Goal: Information Seeking & Learning: Learn about a topic

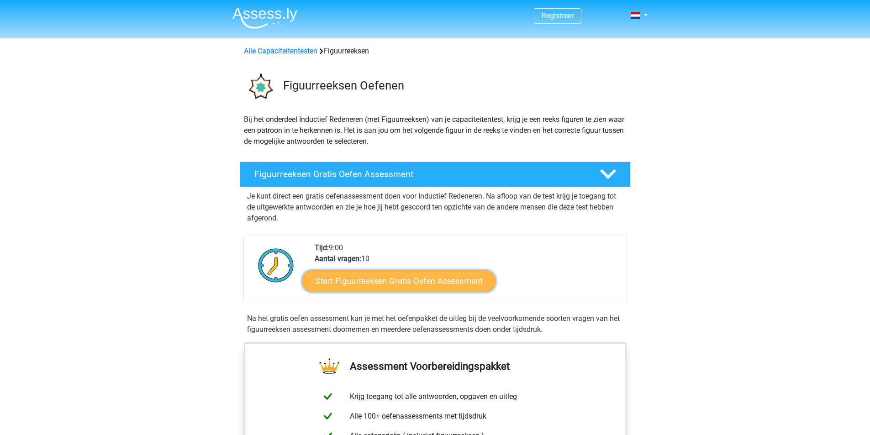
click at [440, 281] on link "Start Figuurreeksen Gratis Oefen Assessment" at bounding box center [399, 281] width 194 height 22
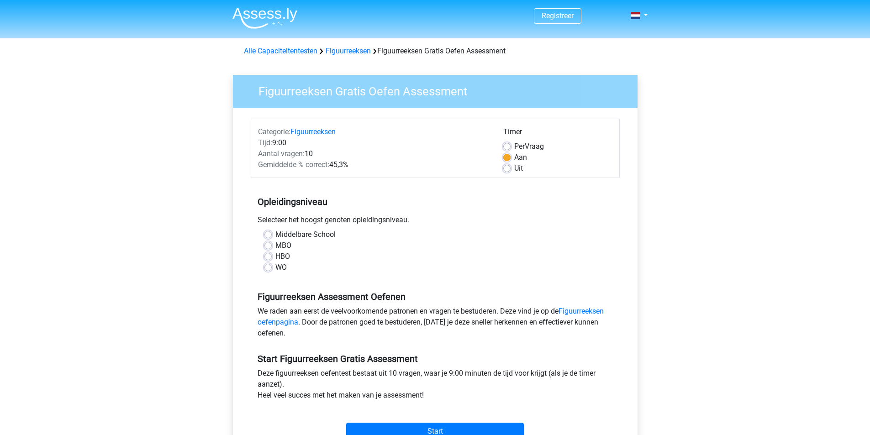
click at [276, 267] on label "WO" at bounding box center [281, 267] width 11 height 11
click at [265, 267] on input "WO" at bounding box center [268, 266] width 7 height 9
radio input "true"
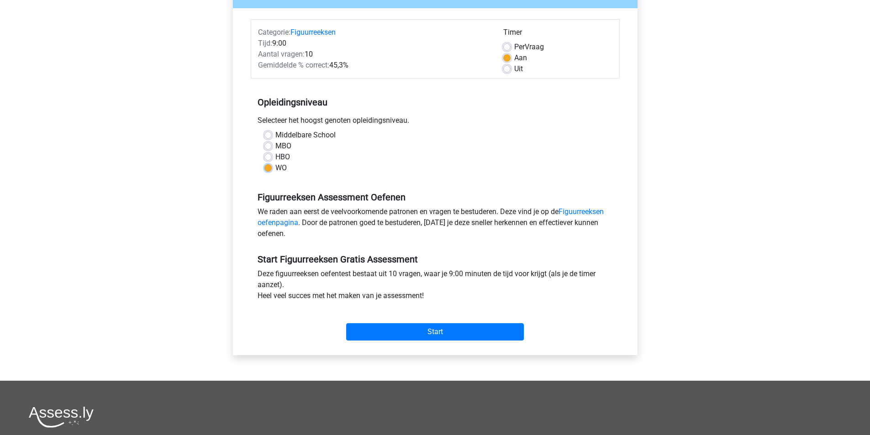
scroll to position [104, 0]
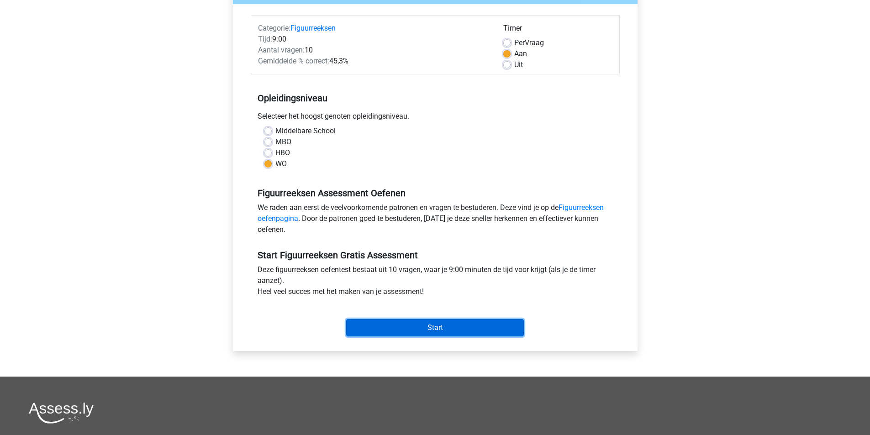
click at [426, 330] on input "Start" at bounding box center [435, 327] width 178 height 17
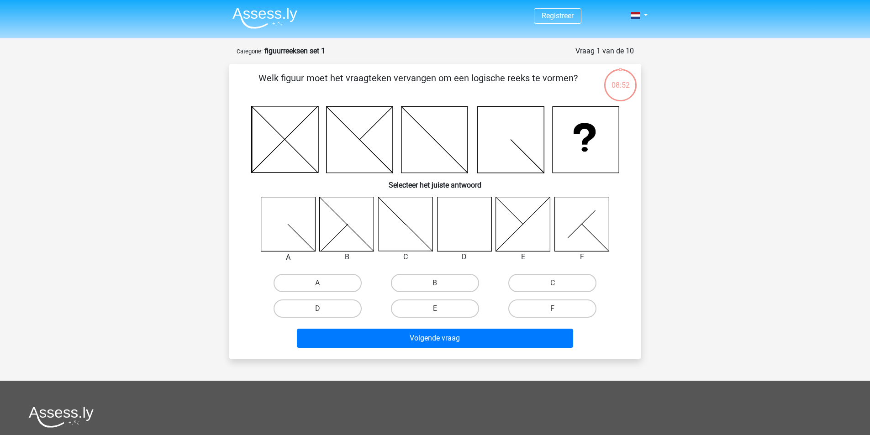
click at [476, 230] on icon at bounding box center [464, 224] width 54 height 54
click at [340, 313] on label "D" at bounding box center [318, 309] width 88 height 18
click at [324, 313] on input "D" at bounding box center [321, 312] width 6 height 6
radio input "true"
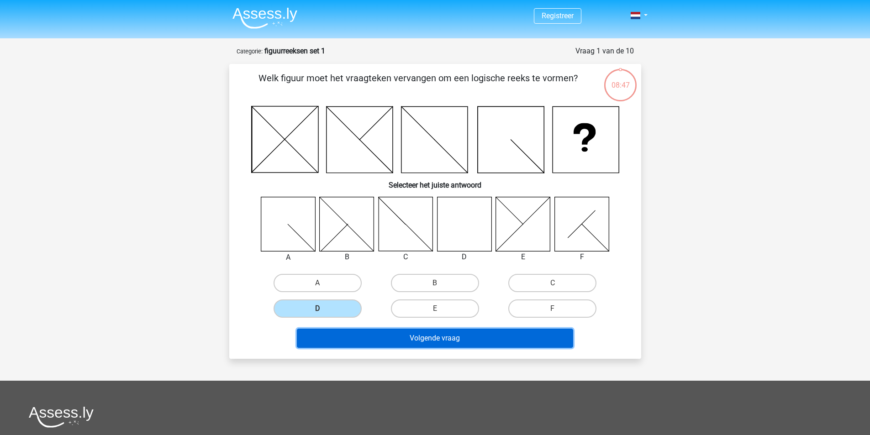
click at [396, 334] on button "Volgende vraag" at bounding box center [435, 338] width 276 height 19
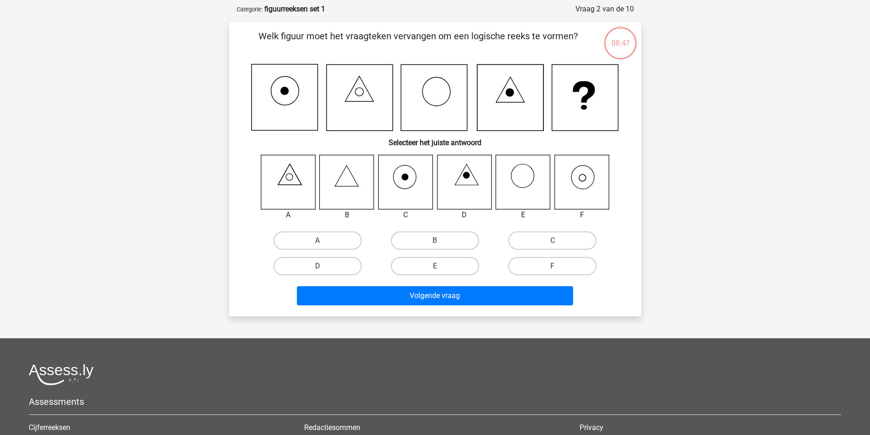
scroll to position [46, 0]
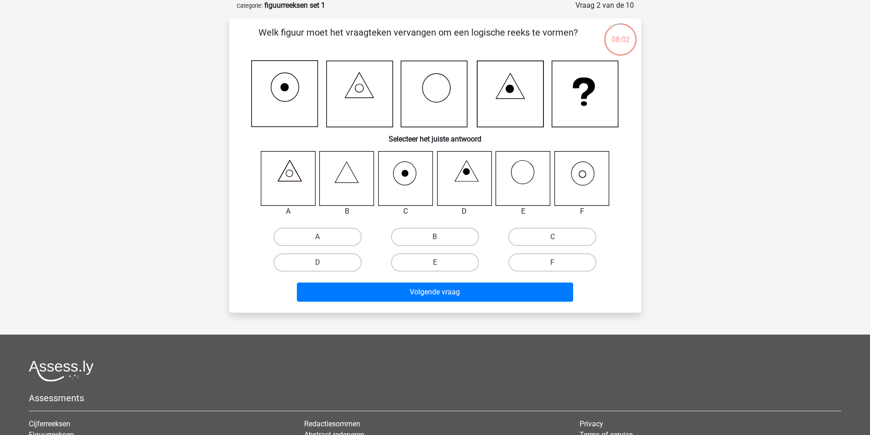
click at [572, 181] on icon at bounding box center [582, 178] width 54 height 54
click at [541, 261] on label "F" at bounding box center [553, 263] width 88 height 18
click at [553, 263] on input "F" at bounding box center [556, 266] width 6 height 6
radio input "true"
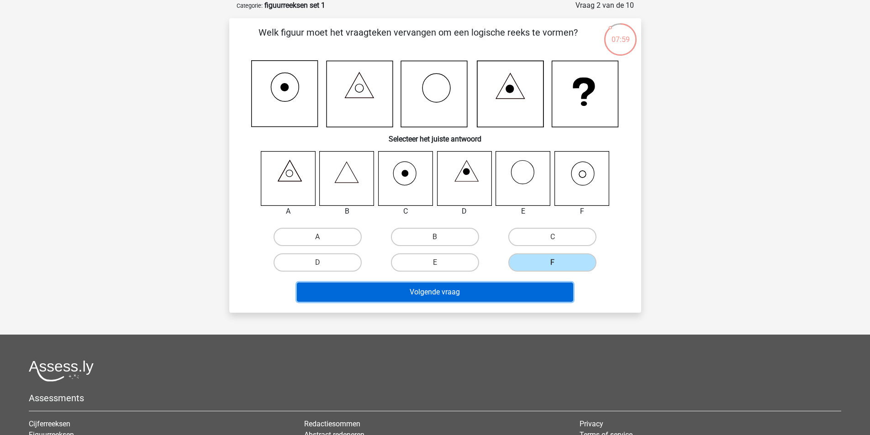
click at [453, 294] on button "Volgende vraag" at bounding box center [435, 292] width 276 height 19
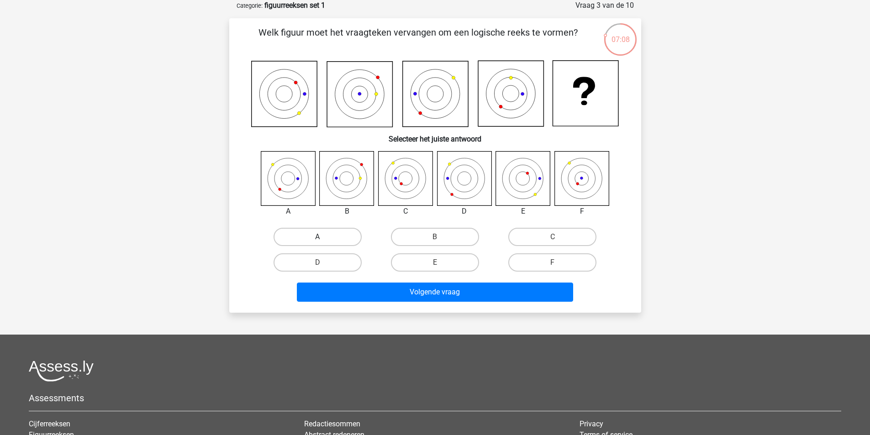
click at [297, 239] on label "A" at bounding box center [318, 237] width 88 height 18
click at [318, 239] on input "A" at bounding box center [321, 240] width 6 height 6
radio input "true"
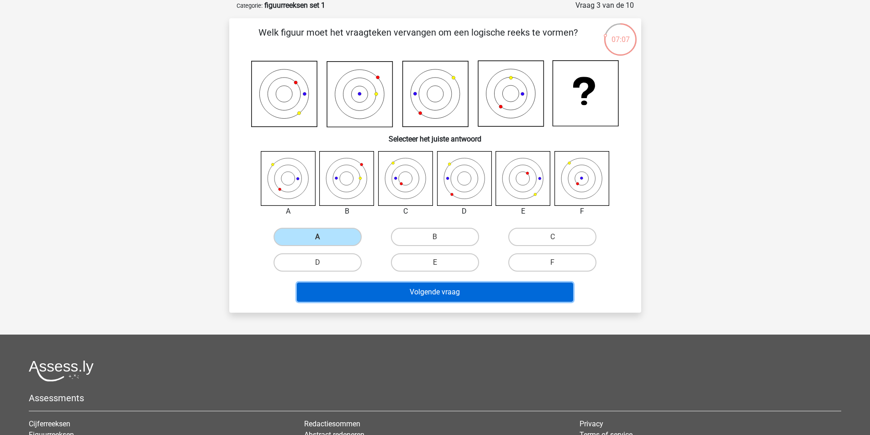
click at [411, 293] on button "Volgende vraag" at bounding box center [435, 292] width 276 height 19
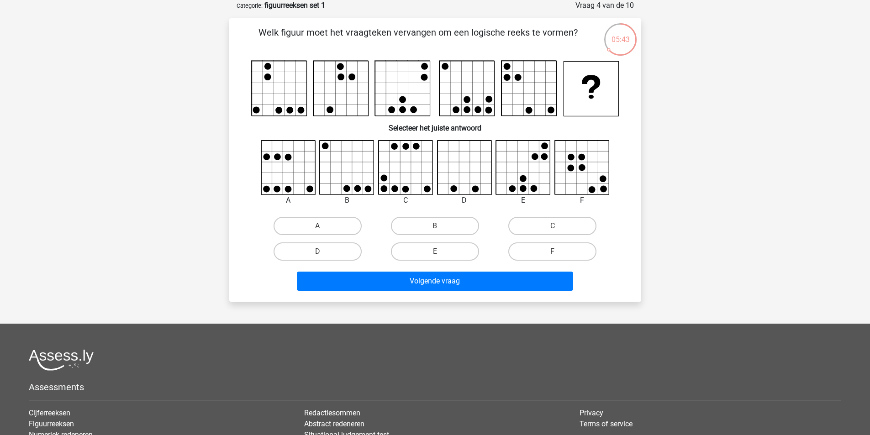
click at [343, 164] on icon at bounding box center [347, 168] width 54 height 54
click at [433, 250] on label "E" at bounding box center [435, 252] width 88 height 18
click at [435, 252] on input "E" at bounding box center [438, 255] width 6 height 6
radio input "true"
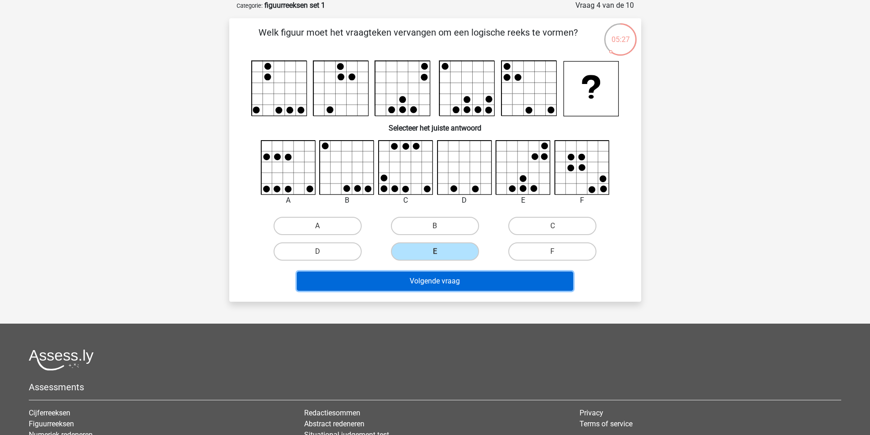
click at [426, 279] on button "Volgende vraag" at bounding box center [435, 281] width 276 height 19
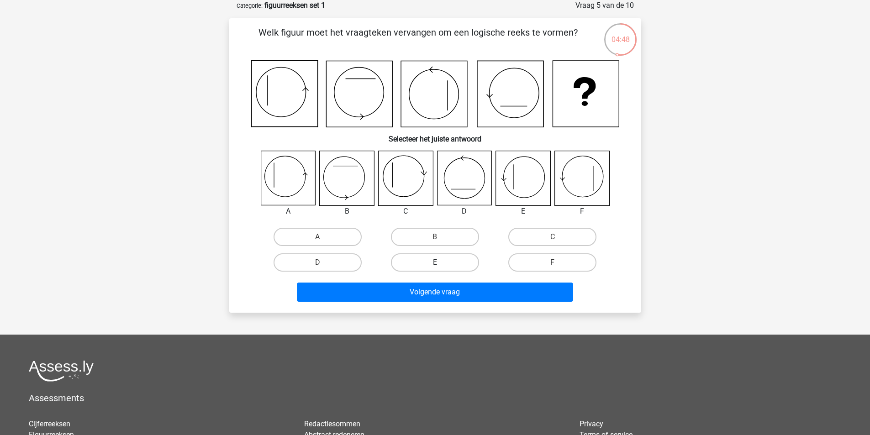
click at [433, 260] on label "E" at bounding box center [435, 263] width 88 height 18
click at [435, 263] on input "E" at bounding box center [438, 266] width 6 height 6
radio input "true"
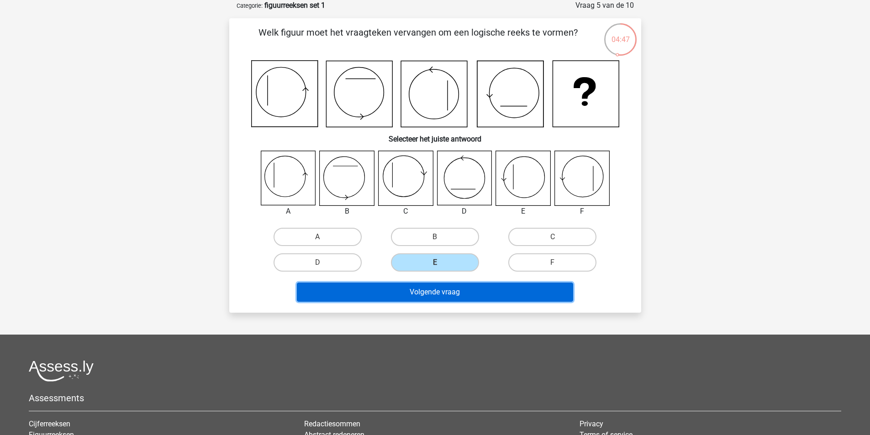
click at [421, 294] on button "Volgende vraag" at bounding box center [435, 292] width 276 height 19
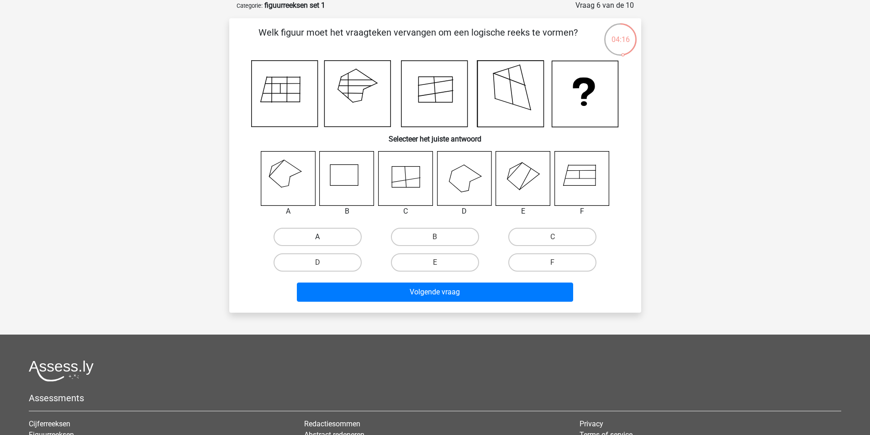
click at [311, 235] on label "A" at bounding box center [318, 237] width 88 height 18
click at [318, 237] on input "A" at bounding box center [321, 240] width 6 height 6
radio input "true"
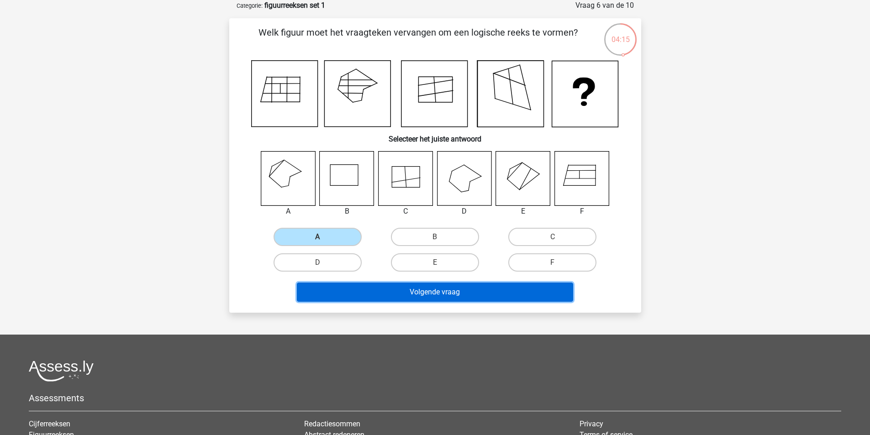
click at [344, 296] on button "Volgende vraag" at bounding box center [435, 292] width 276 height 19
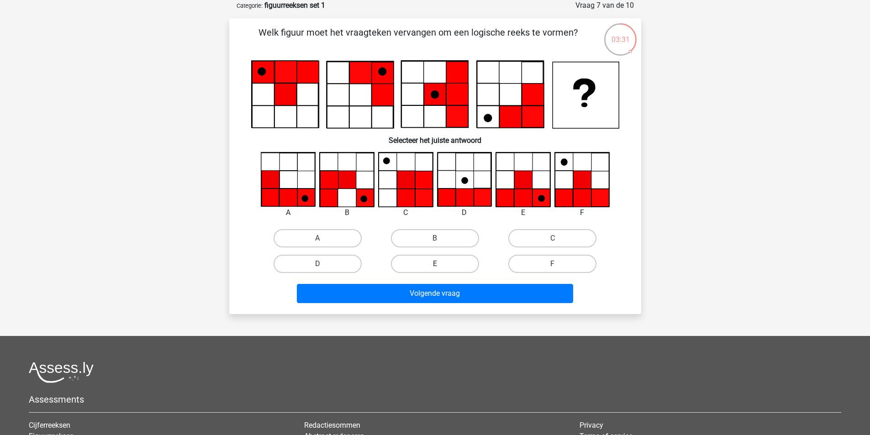
click at [428, 270] on label "E" at bounding box center [435, 264] width 88 height 18
click at [435, 270] on input "E" at bounding box center [438, 267] width 6 height 6
radio input "true"
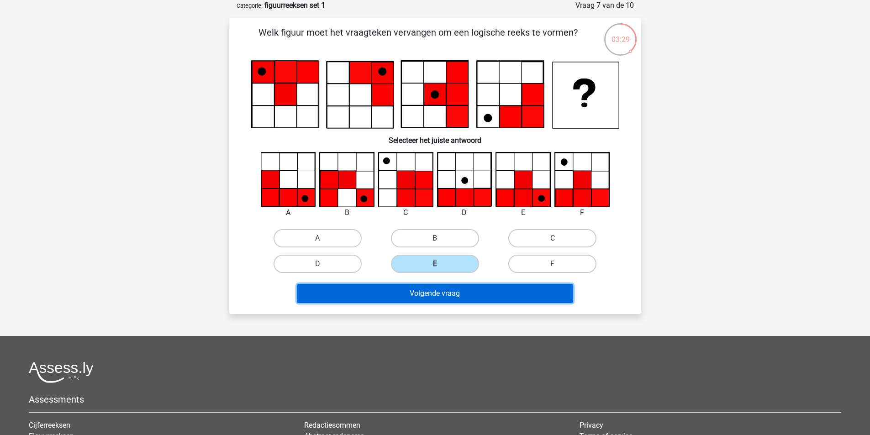
click at [424, 291] on button "Volgende vraag" at bounding box center [435, 293] width 276 height 19
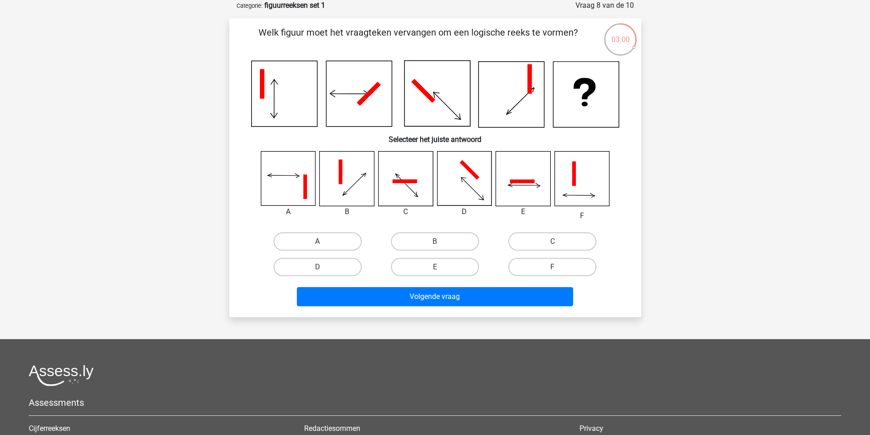
click at [308, 244] on label "A" at bounding box center [318, 242] width 88 height 18
click at [318, 244] on input "A" at bounding box center [321, 245] width 6 height 6
radio input "true"
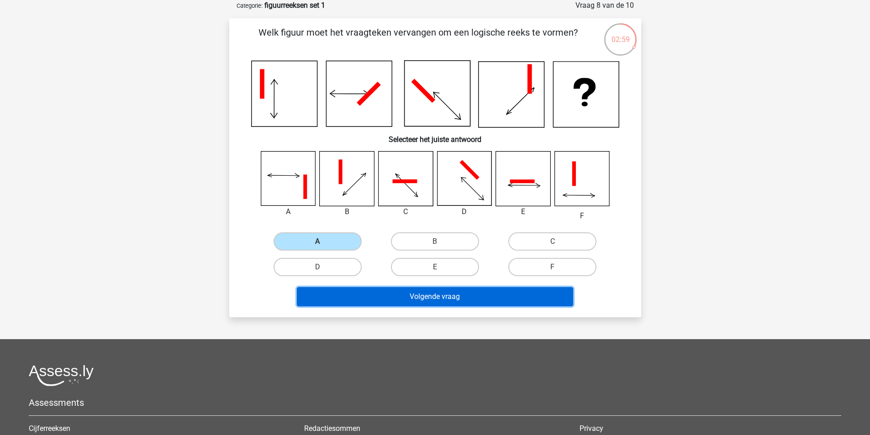
click at [363, 298] on button "Volgende vraag" at bounding box center [435, 296] width 276 height 19
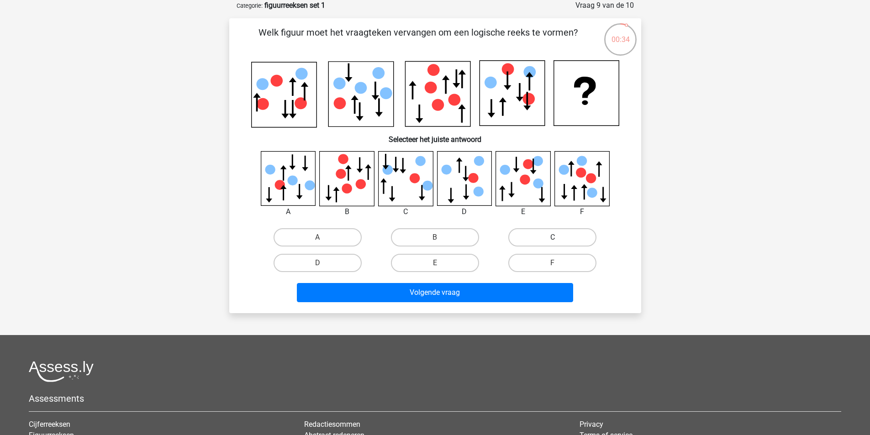
click at [533, 242] on label "C" at bounding box center [553, 237] width 88 height 18
click at [553, 242] on input "C" at bounding box center [556, 241] width 6 height 6
radio input "true"
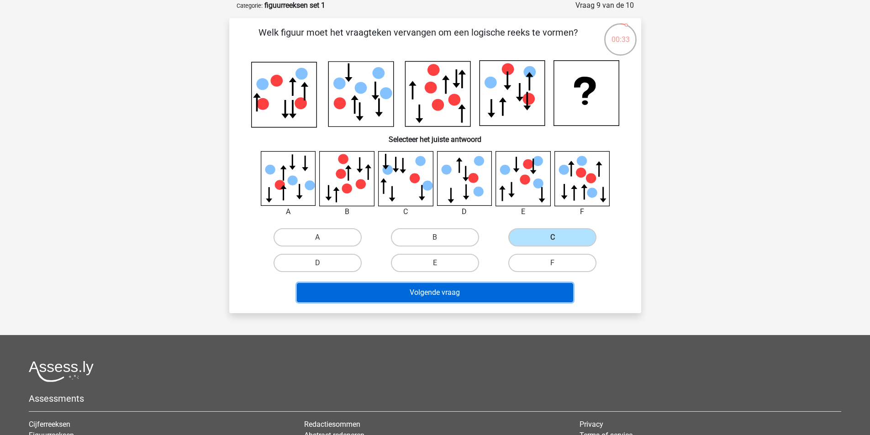
click at [456, 287] on button "Volgende vraag" at bounding box center [435, 292] width 276 height 19
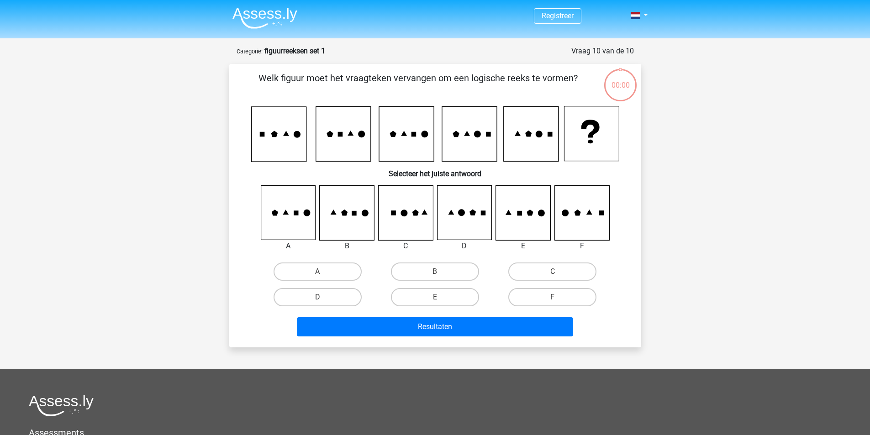
scroll to position [46, 0]
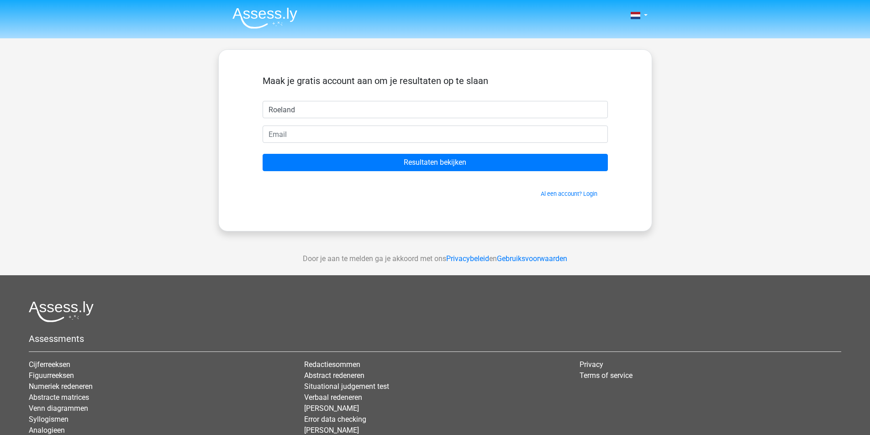
type input "Roeland"
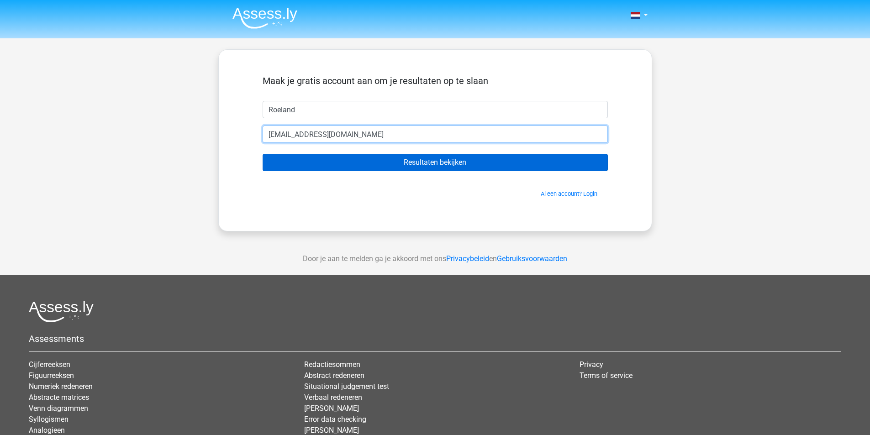
type input "[EMAIL_ADDRESS][DOMAIN_NAME]"
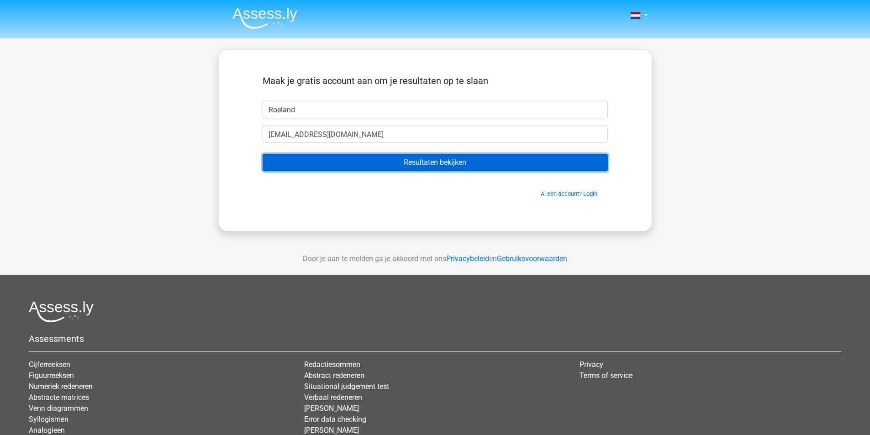
click at [454, 159] on input "Resultaten bekijken" at bounding box center [435, 162] width 345 height 17
